Goal: Download file/media

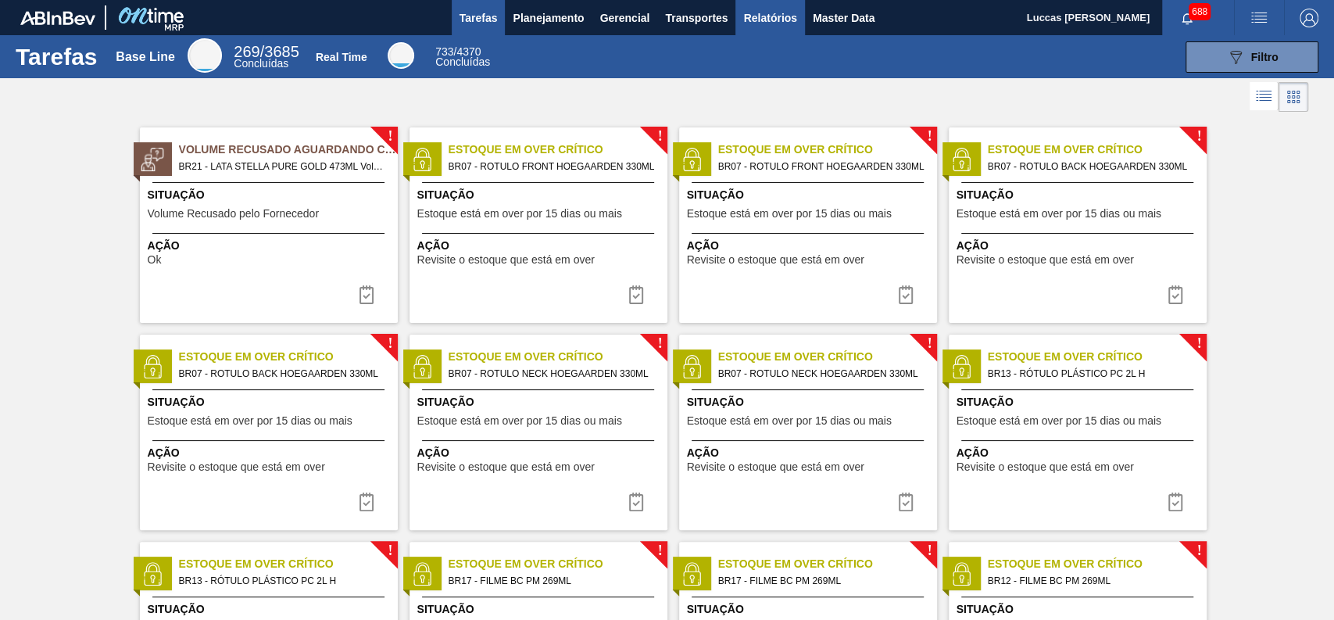
click at [766, 20] on span "Relatórios" at bounding box center [769, 18] width 53 height 19
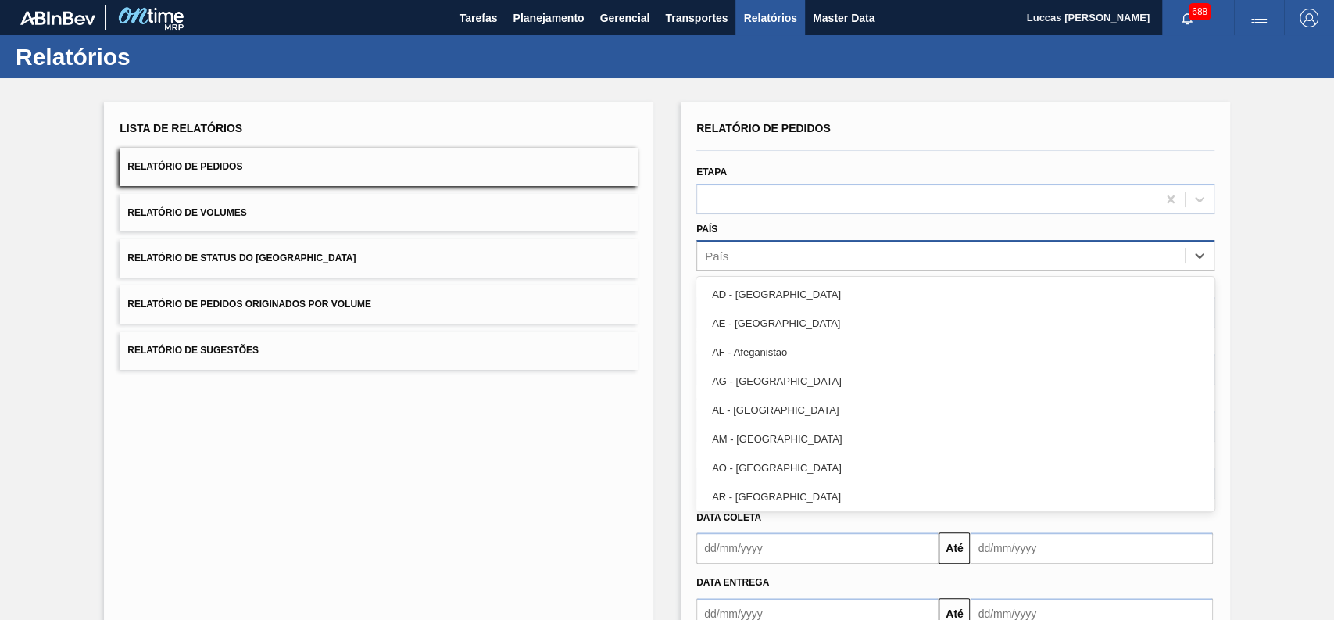
click at [730, 259] on div "País" at bounding box center [941, 256] width 488 height 23
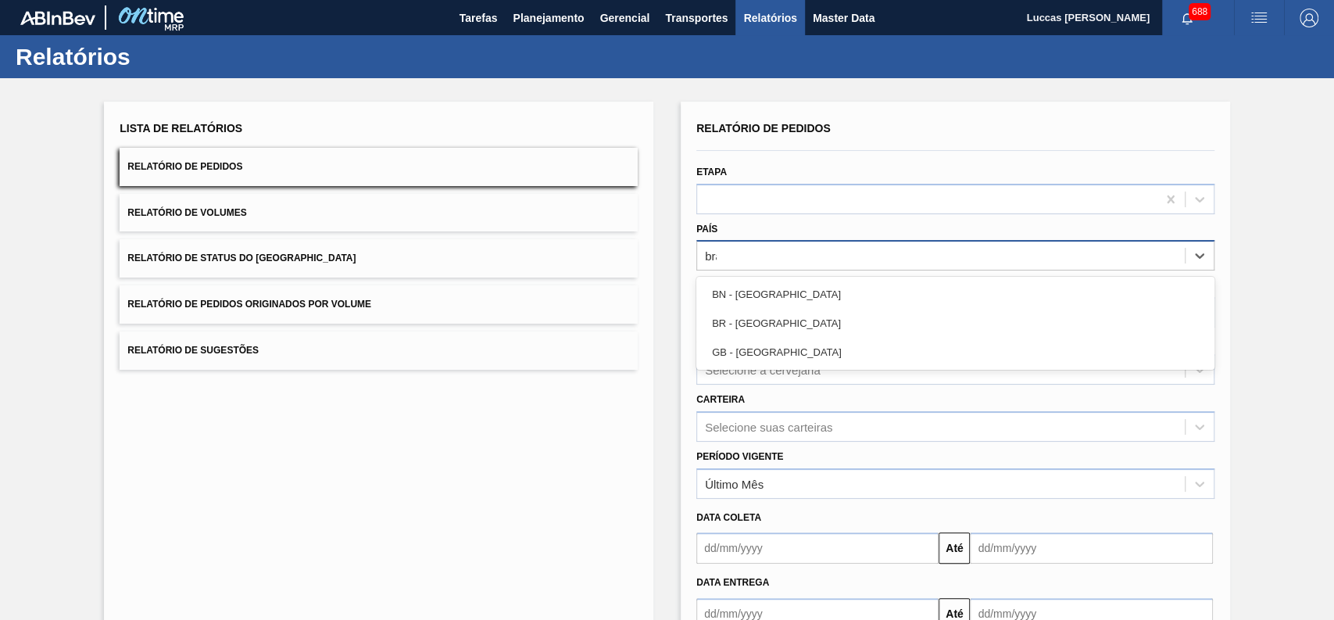
type input "bras"
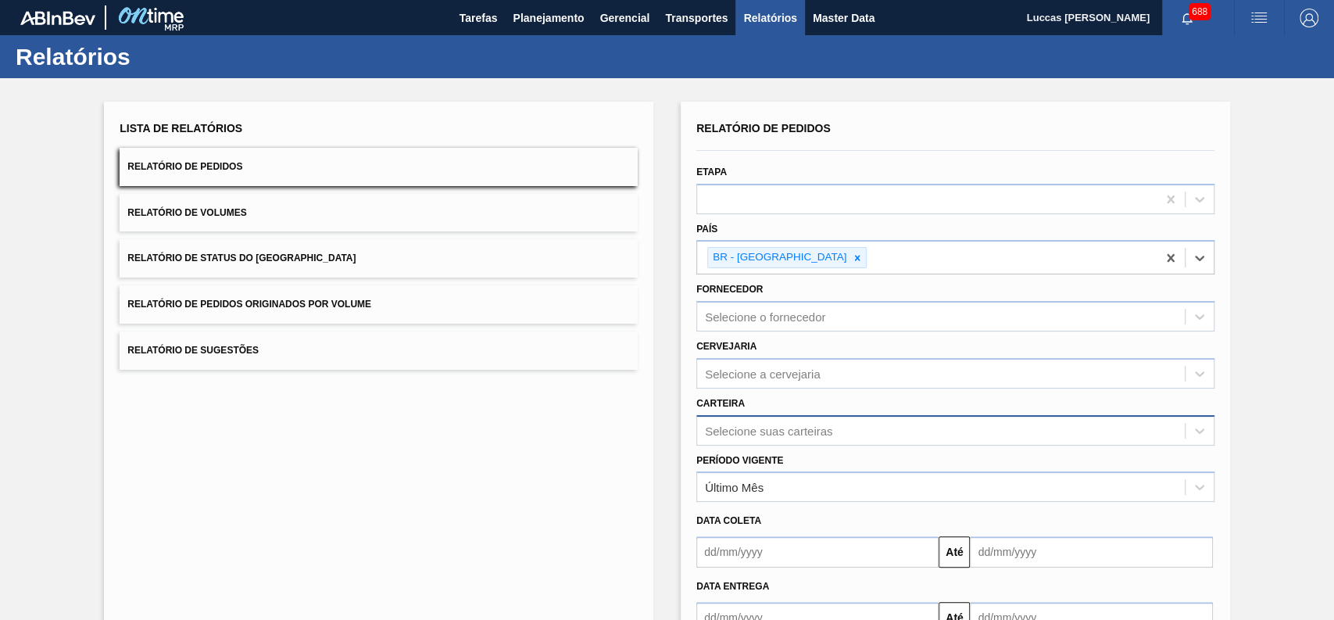
click at [757, 434] on div "Selecione suas carteiras" at bounding box center [955, 430] width 518 height 30
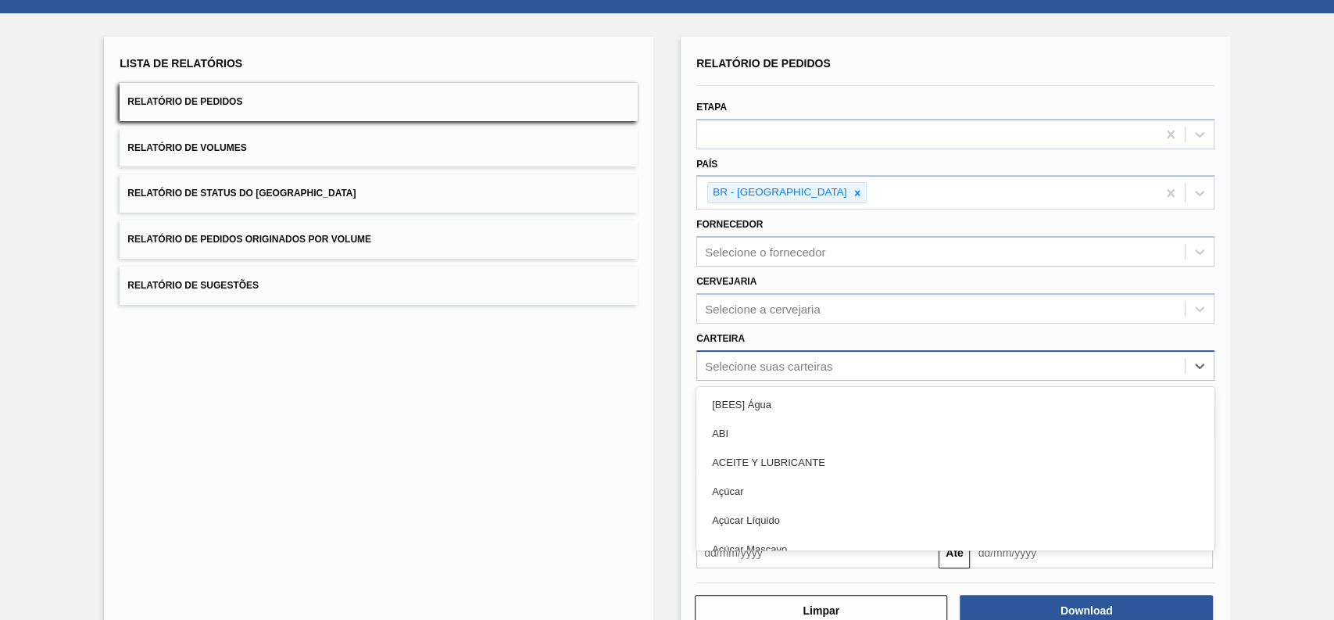
scroll to position [70, 0]
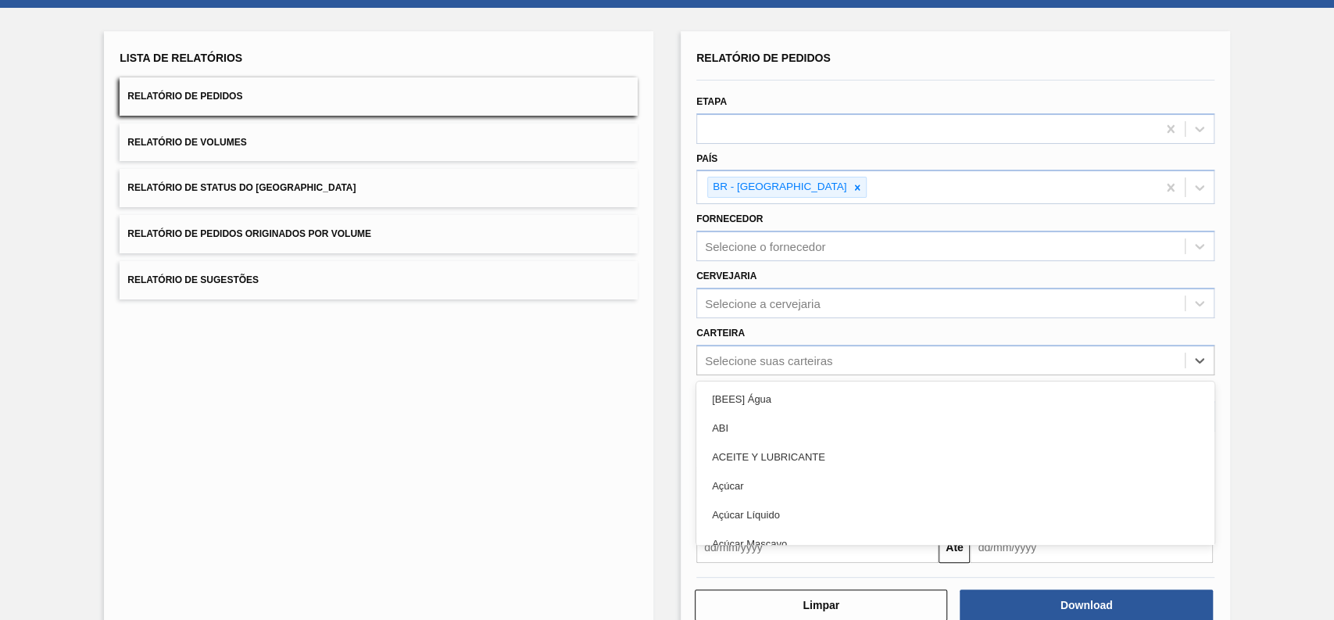
click at [659, 348] on div "Lista de Relatórios Relatório de Pedidos Relatório de Volumes Relatório de Stat…" at bounding box center [667, 332] width 1334 height 649
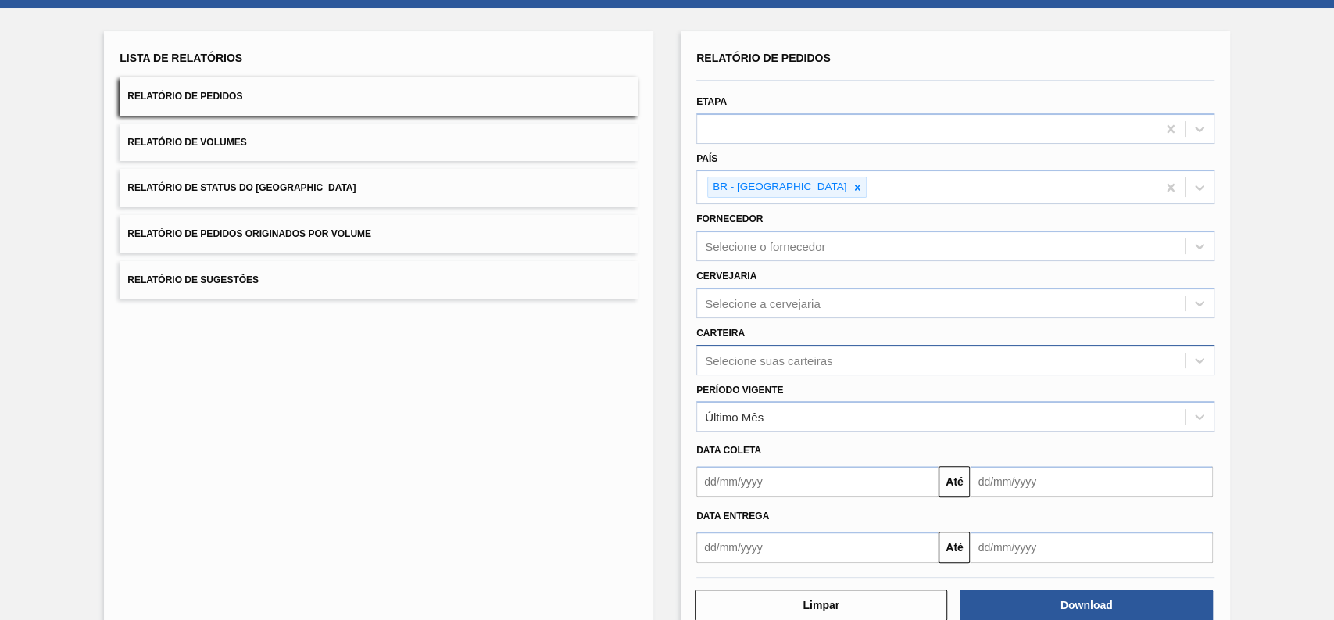
click at [765, 361] on div "Selecione suas carteiras" at bounding box center [768, 359] width 127 height 13
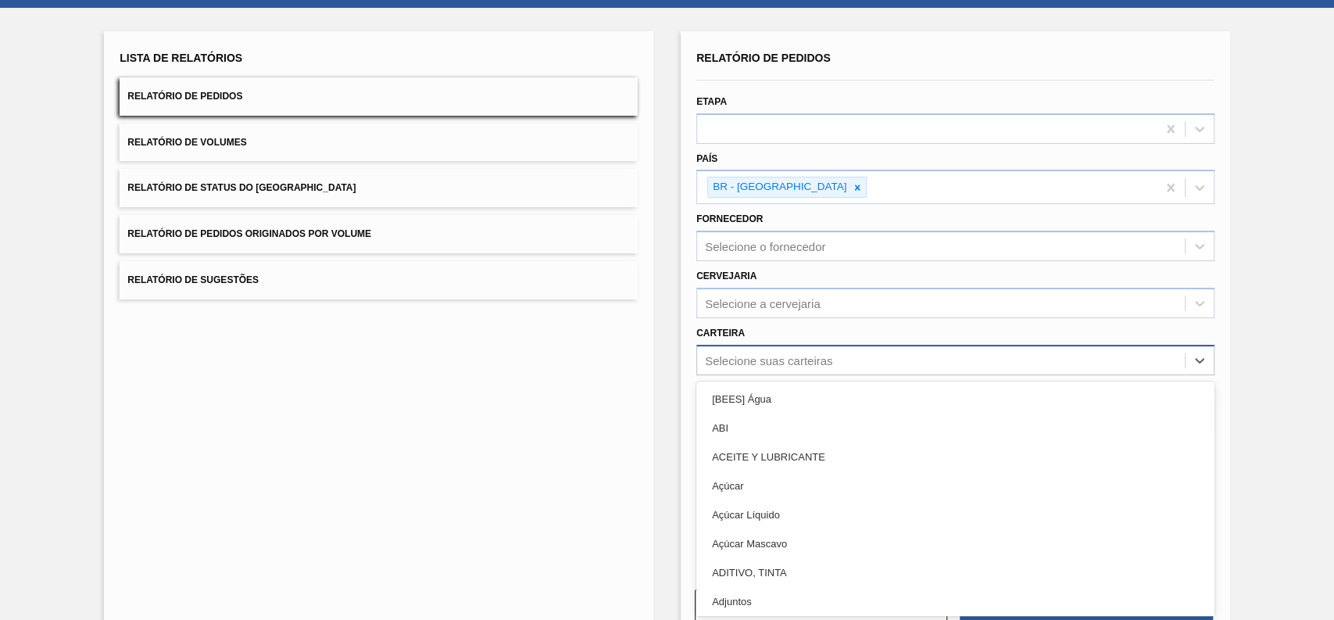
type input "a"
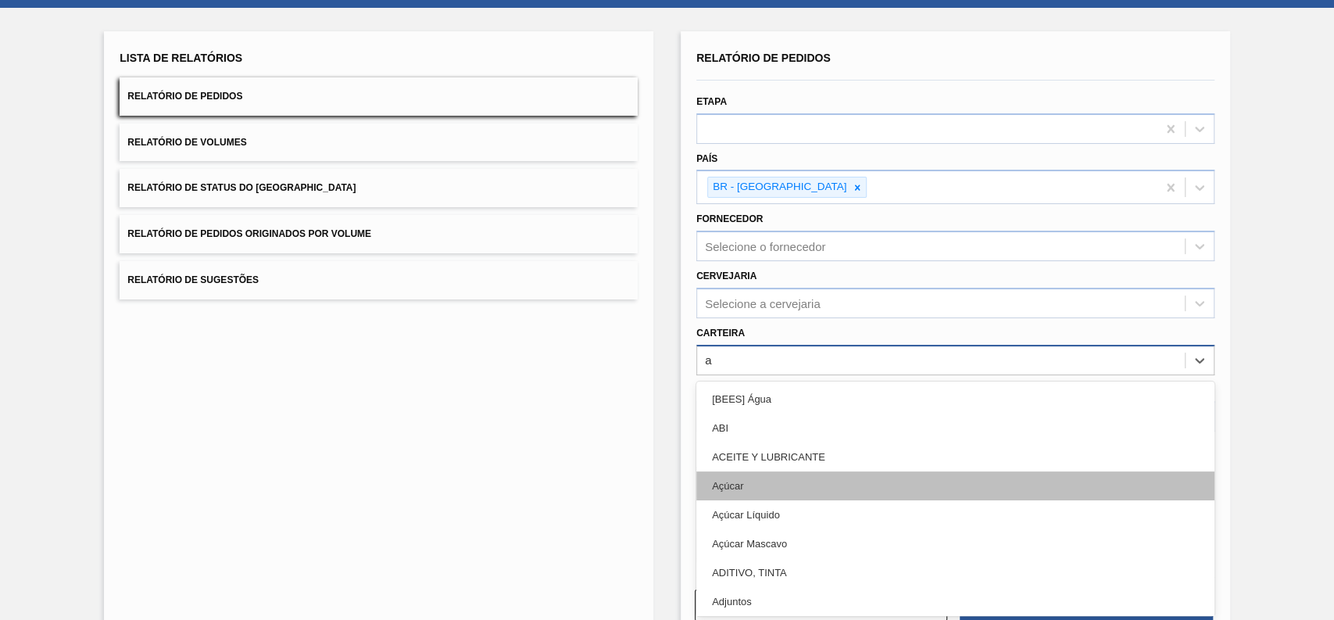
click at [769, 485] on div "Açúcar" at bounding box center [955, 485] width 518 height 29
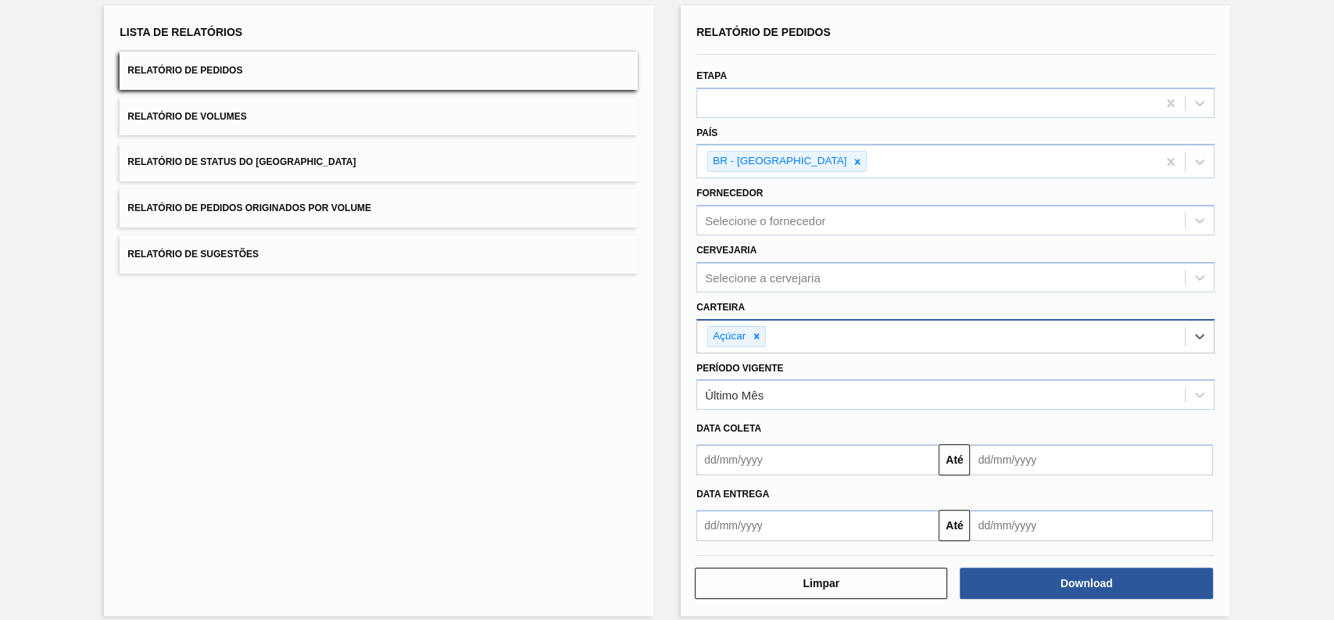
scroll to position [109, 0]
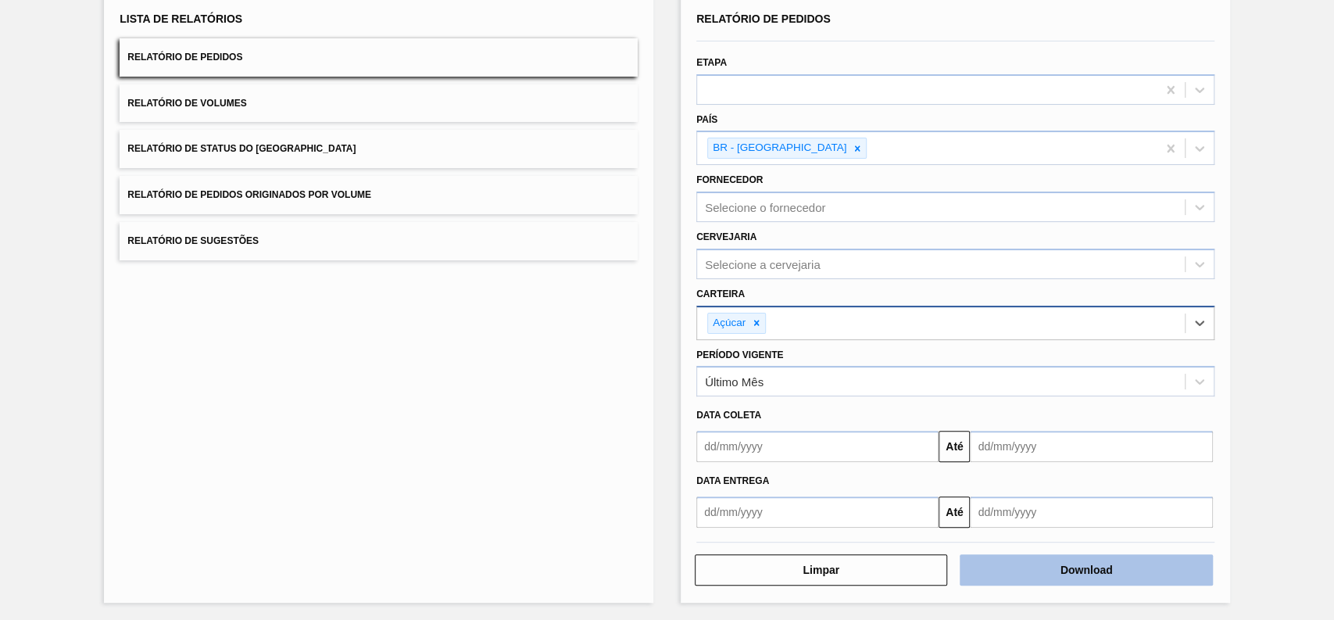
click at [1013, 565] on button "Download" at bounding box center [1085, 569] width 252 height 31
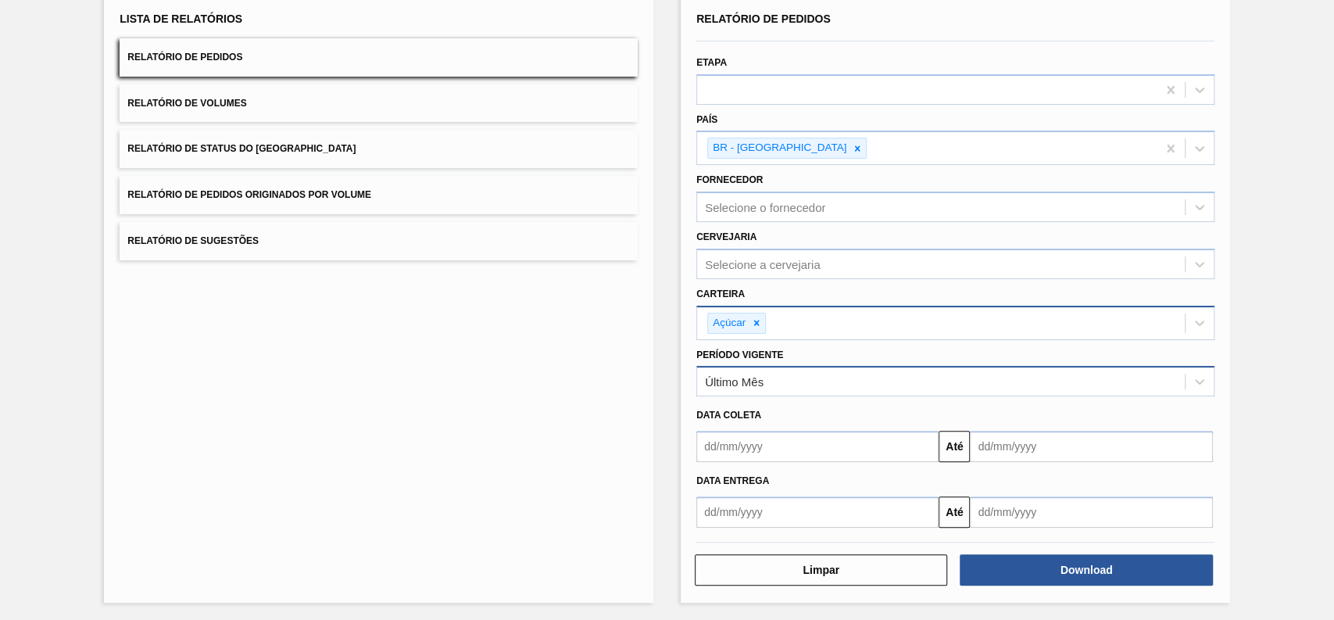
click at [763, 383] on div "Último Mês" at bounding box center [941, 381] width 488 height 23
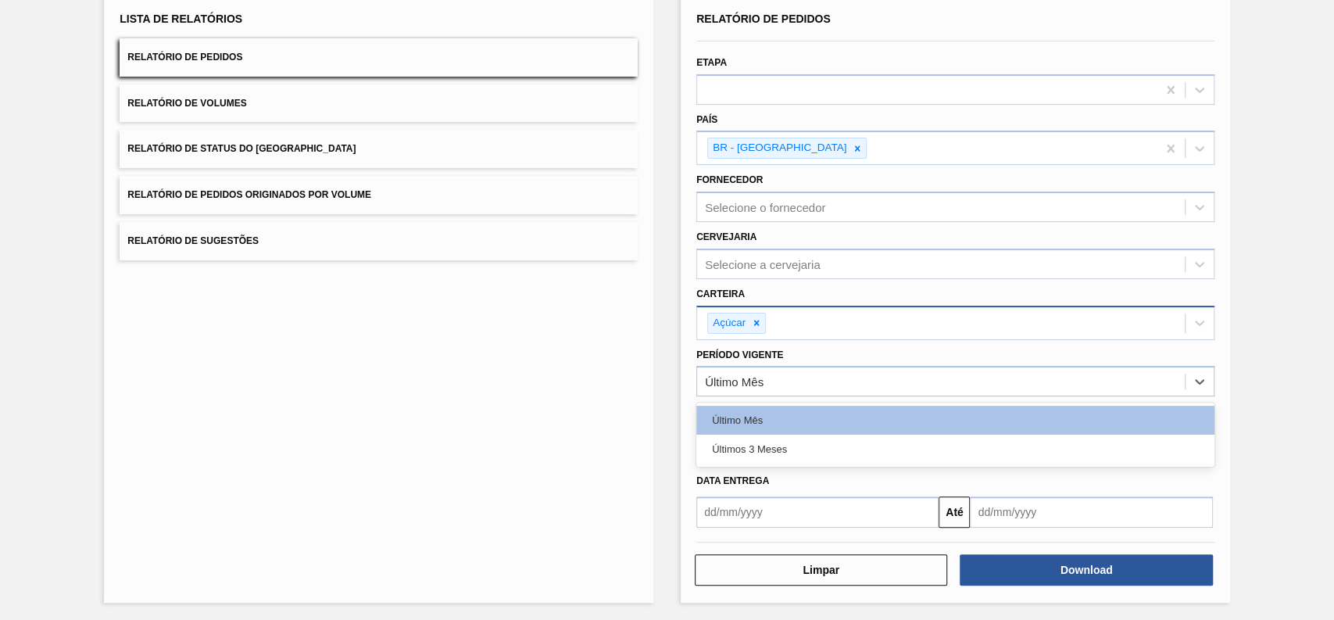
click at [767, 452] on div "Últimos 3 Meses" at bounding box center [955, 448] width 518 height 29
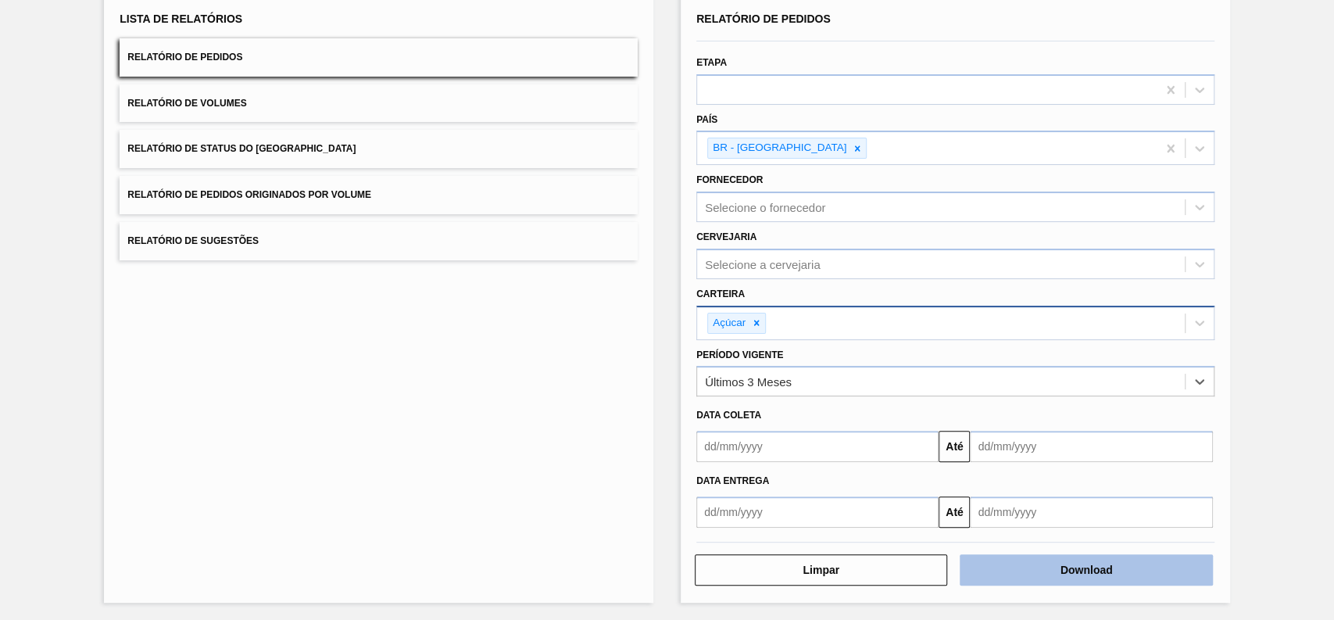
click at [1050, 561] on button "Download" at bounding box center [1085, 569] width 252 height 31
click at [752, 317] on icon at bounding box center [756, 322] width 11 height 11
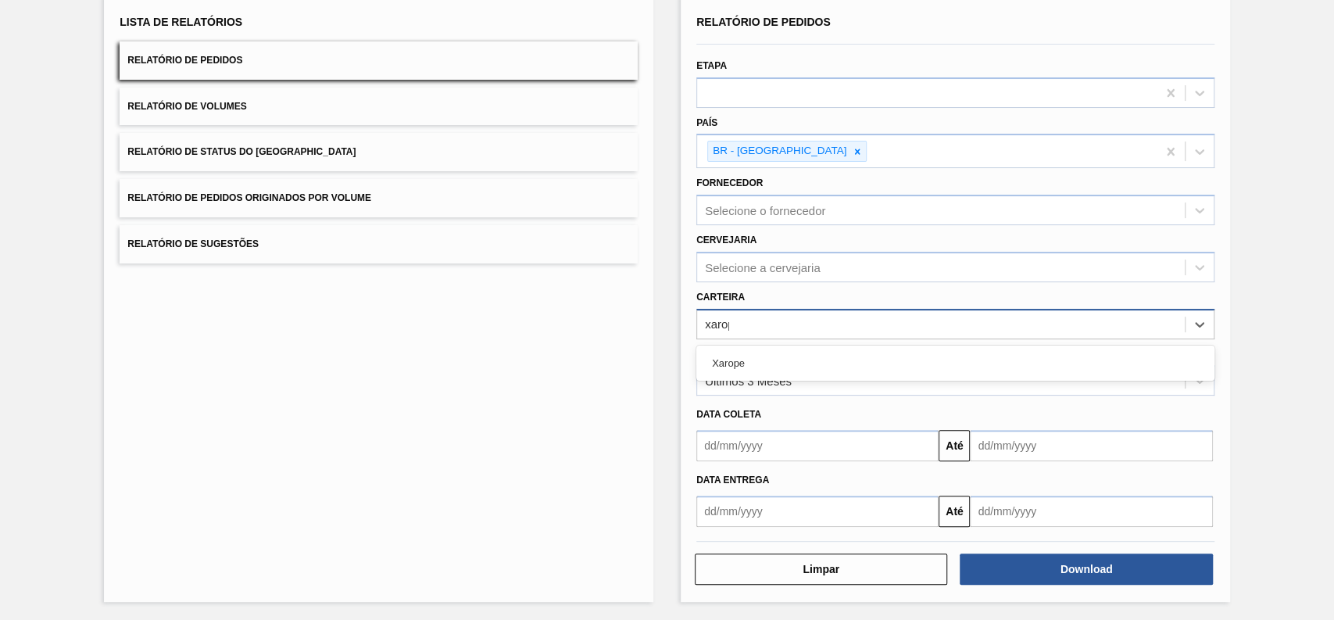
type input "xarope"
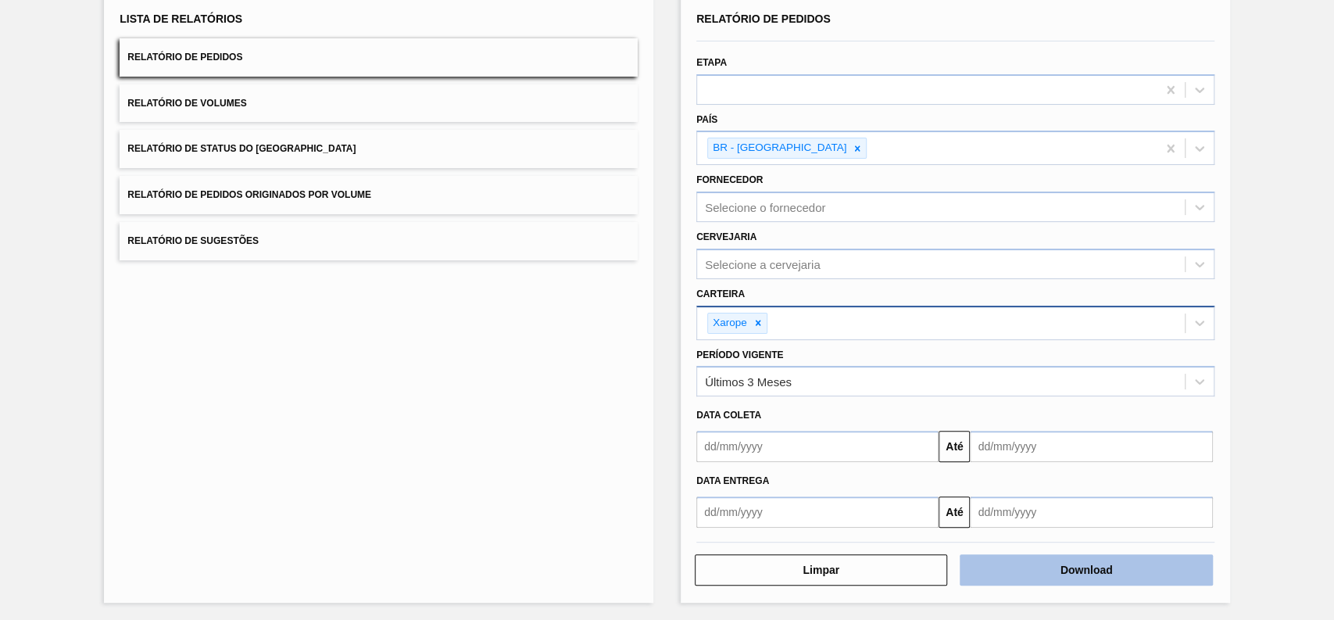
click at [1052, 565] on button "Download" at bounding box center [1085, 569] width 252 height 31
